Goal: Information Seeking & Learning: Learn about a topic

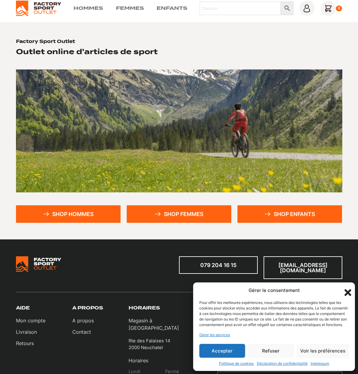
scroll to position [31, 0]
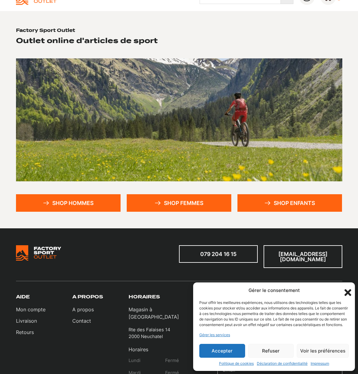
click at [347, 289] on icon "Fermer la boîte de dialogue" at bounding box center [347, 292] width 7 height 7
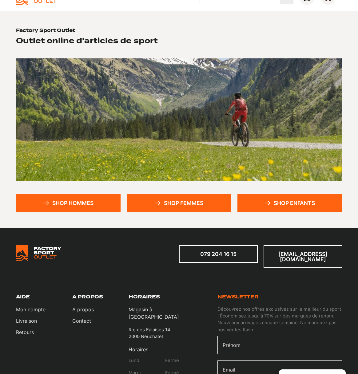
click at [66, 203] on link "Shop hommes" at bounding box center [68, 203] width 105 height 18
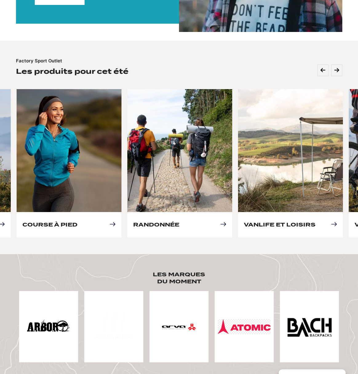
scroll to position [154, 0]
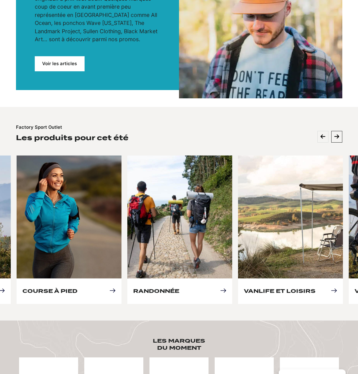
click at [338, 139] on icon at bounding box center [336, 137] width 5 height 6
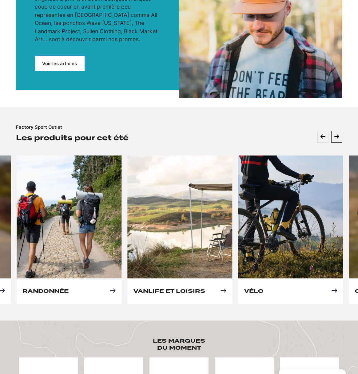
click at [336, 137] on icon at bounding box center [336, 137] width 5 height 6
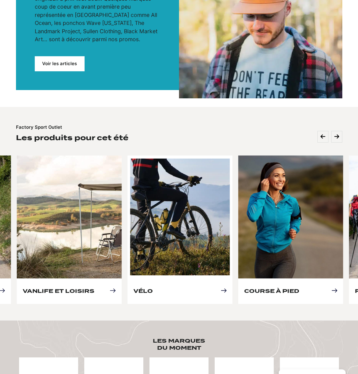
click at [153, 288] on link "Vélo" at bounding box center [142, 291] width 19 height 6
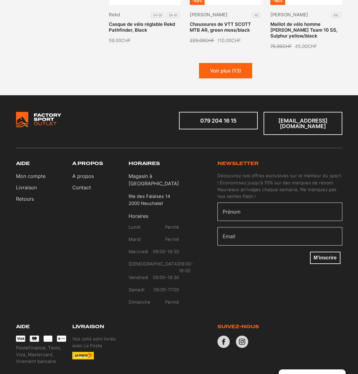
scroll to position [553, 0]
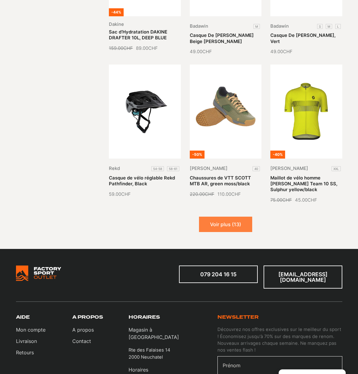
click at [220, 219] on button "Voir plus (13)" at bounding box center [225, 224] width 53 height 15
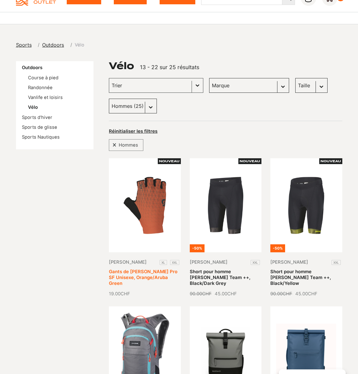
scroll to position [0, 0]
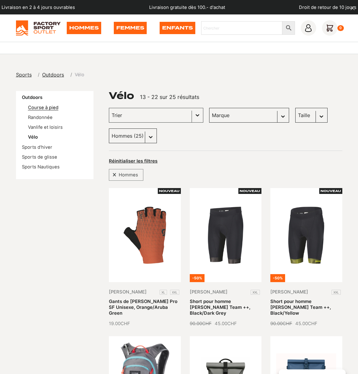
click at [38, 108] on link "Course à pied" at bounding box center [43, 108] width 30 height 6
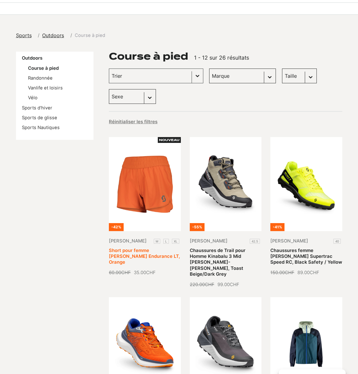
scroll to position [31, 0]
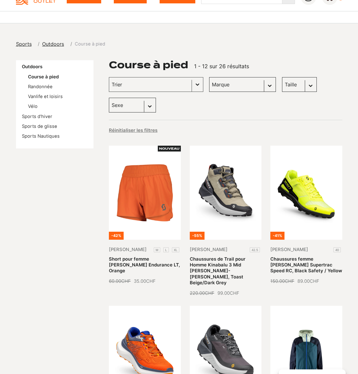
click at [152, 108] on select "Sexe Femmes (15) Hommes (15)" at bounding box center [132, 105] width 47 height 15
select select "hommes"
click at [109, 98] on select "Sexe Femmes (15) Hommes (15)" at bounding box center [132, 105] width 47 height 15
select select "hommes"
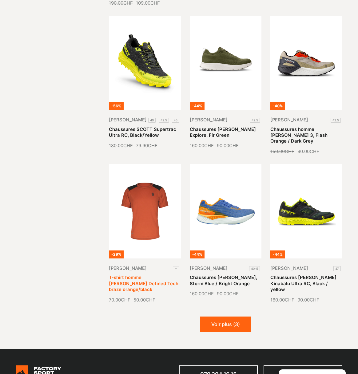
scroll to position [523, 0]
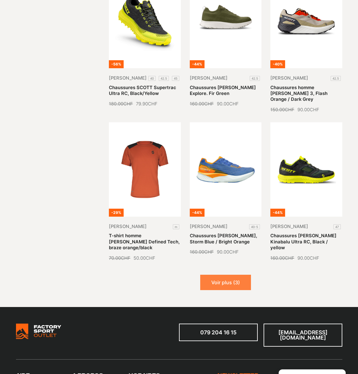
click at [223, 275] on button "Voir plus (3)" at bounding box center [225, 282] width 51 height 15
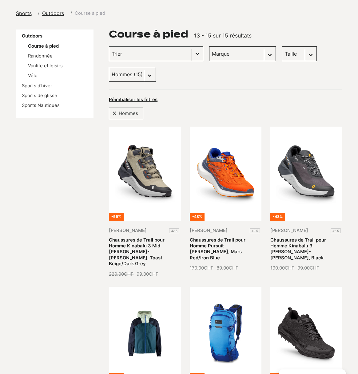
scroll to position [0, 0]
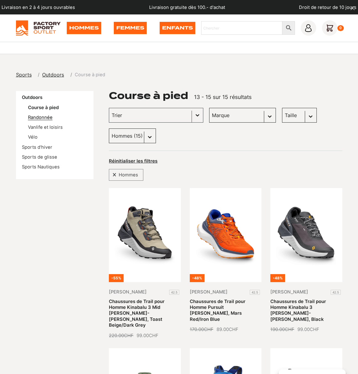
click at [36, 118] on link "Randonnée" at bounding box center [40, 118] width 25 height 6
